Goal: Navigation & Orientation: Find specific page/section

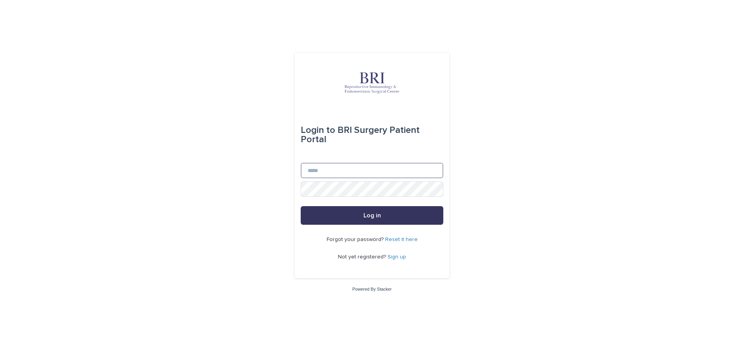
type input "**********"
click at [333, 218] on button "Log in" at bounding box center [372, 215] width 143 height 19
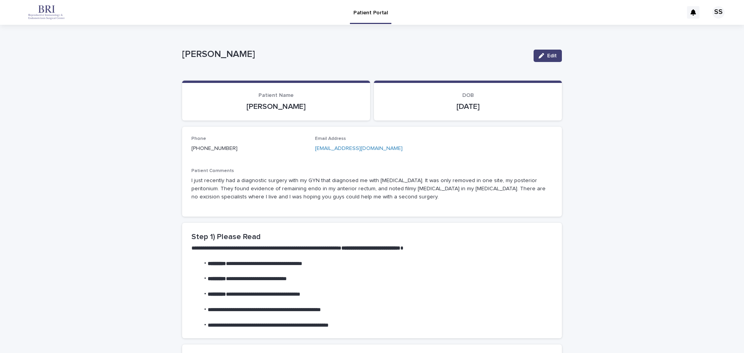
click at [691, 14] on icon at bounding box center [693, 12] width 5 height 6
click at [712, 12] on div "SS" at bounding box center [718, 12] width 12 height 12
click at [711, 12] on div at bounding box center [372, 12] width 744 height 25
click at [361, 18] on link "Patient Portal" at bounding box center [370, 11] width 41 height 23
